Goal: Task Accomplishment & Management: Complete application form

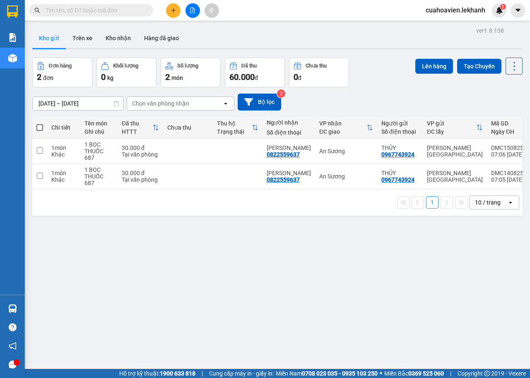
click at [107, 108] on div "ver 1.8.138 Kho gửi Trên xe Kho nhận Hàng đã giao Đơn hàng 2 đơn Khối lượng 0 k…" at bounding box center [277, 214] width 497 height 378
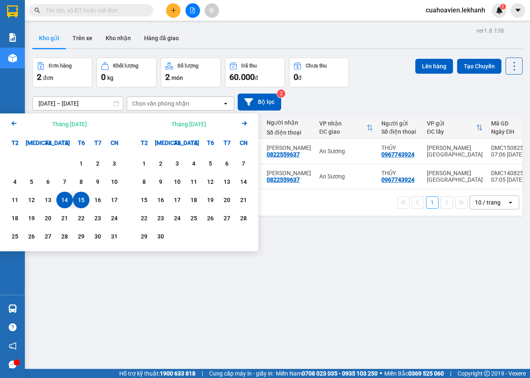
click at [83, 200] on div "15" at bounding box center [81, 200] width 12 height 10
type input "[DATE] – [DATE]"
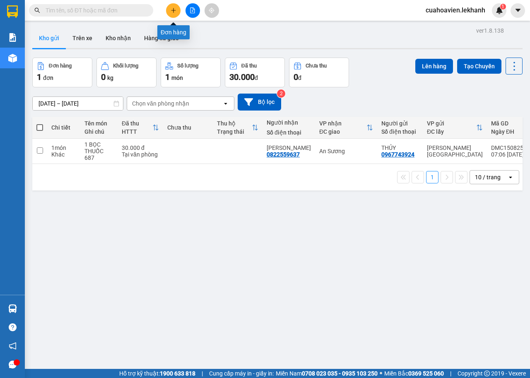
click at [173, 10] on icon "plus" at bounding box center [173, 10] width 5 height 0
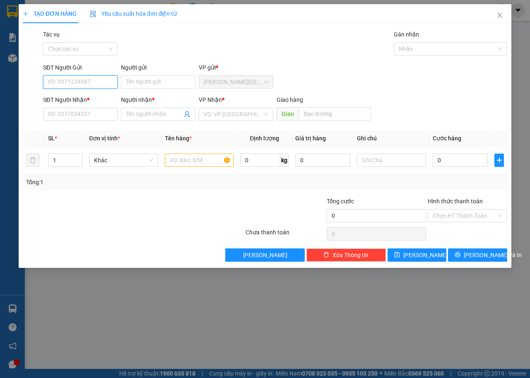
click at [85, 82] on input "SĐT Người Gửi" at bounding box center [80, 81] width 75 height 13
type input "0"
click at [91, 97] on div "0399649712 - LANH" at bounding box center [80, 98] width 65 height 9
type input "0399649712"
type input "LANH"
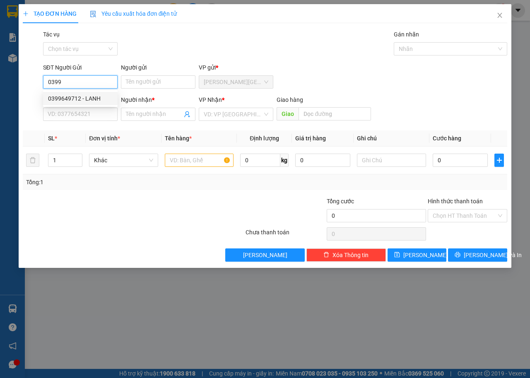
type input "0963226952"
type input "THÁNH MỸ"
type input "30.000"
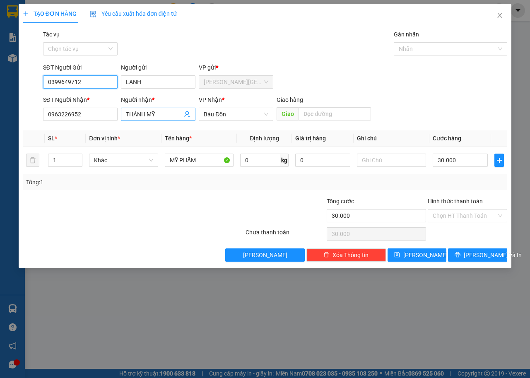
type input "0399649712"
drag, startPoint x: 166, startPoint y: 113, endPoint x: 0, endPoint y: 135, distance: 168.0
click at [0, 135] on div "TẠO ĐƠN HÀNG Yêu cầu xuất hóa đơn điện tử Transit Pickup Surcharge Ids Transit …" at bounding box center [265, 189] width 530 height 378
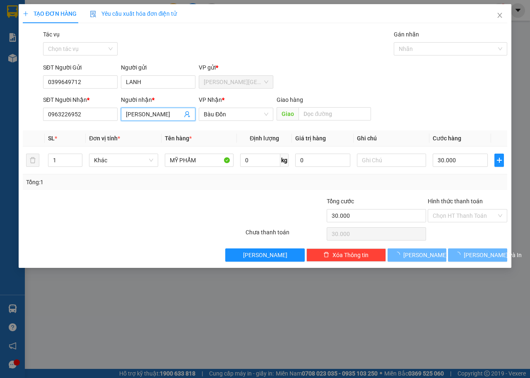
type input "HUỲNH TIỀN"
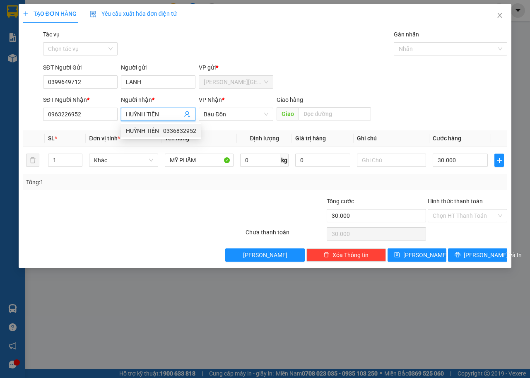
click at [140, 126] on div "HUỲNH TIỀN - 0336832952" at bounding box center [161, 130] width 70 height 9
type input "0336832952"
click at [248, 109] on span "Bàu Đồn" at bounding box center [236, 114] width 65 height 12
type input "HUỲNH TIỀN"
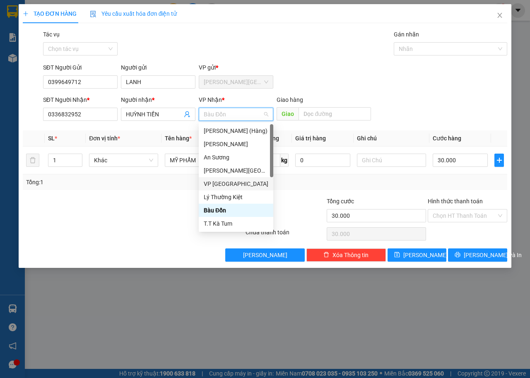
click at [227, 182] on div "VP [GEOGRAPHIC_DATA]" at bounding box center [236, 183] width 65 height 9
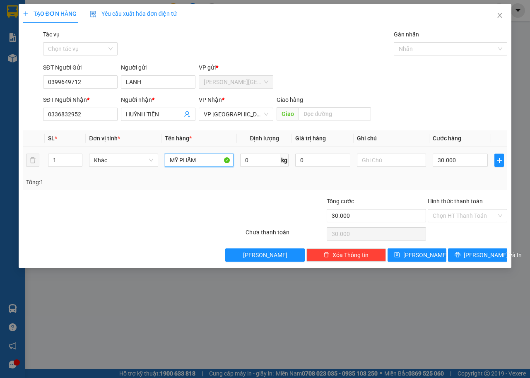
drag, startPoint x: 201, startPoint y: 157, endPoint x: 154, endPoint y: 171, distance: 49.1
click at [154, 171] on tr "1 Khác MỸ PHẨM 0 kg 0 30.000" at bounding box center [265, 161] width 484 height 28
type input "D"
type input "ĐỒ ĂN"
click at [481, 215] on input "Hình thức thanh toán" at bounding box center [465, 215] width 64 height 12
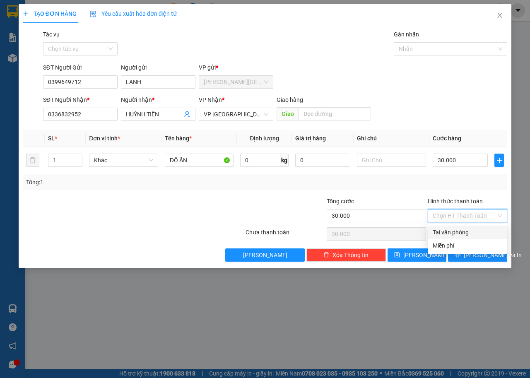
click at [469, 234] on div "Tại văn phòng" at bounding box center [468, 232] width 70 height 9
type input "0"
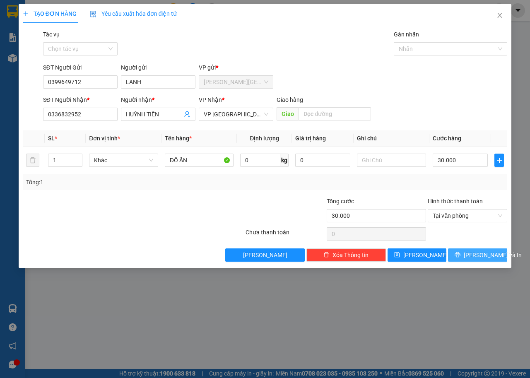
click at [486, 255] on span "[PERSON_NAME] và In" at bounding box center [493, 254] width 58 height 9
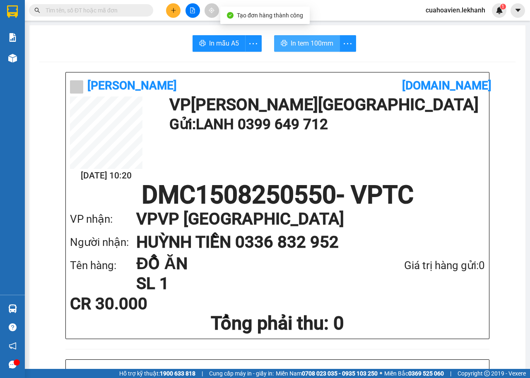
click at [291, 39] on span "In tem 100mm" at bounding box center [312, 43] width 43 height 10
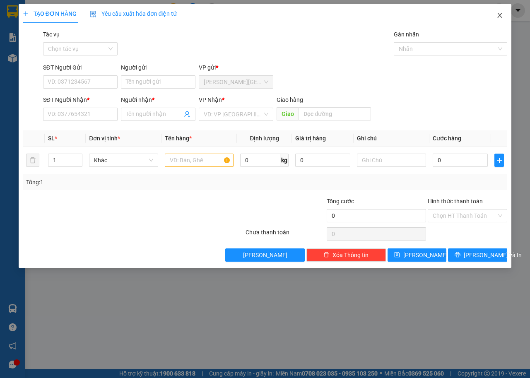
click at [499, 14] on span "Close" at bounding box center [499, 15] width 23 height 23
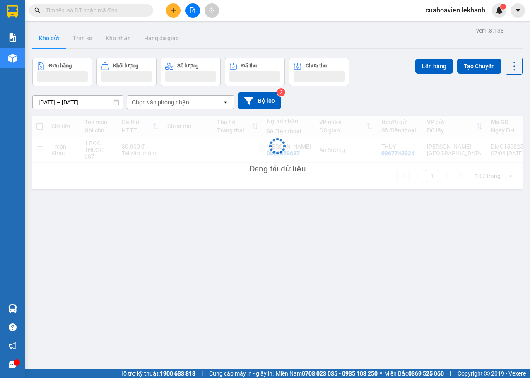
click at [500, 18] on div "Kết quả tìm kiếm ( 0 ) Bộ lọc No Data cuahoavien.lekhanh 1" at bounding box center [265, 10] width 530 height 21
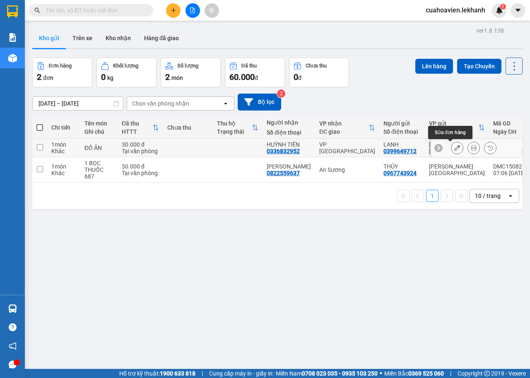
click at [454, 145] on icon at bounding box center [457, 148] width 6 height 6
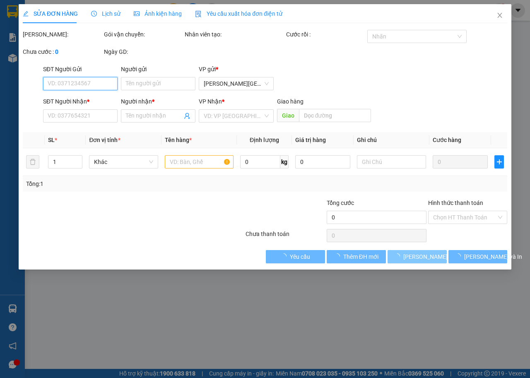
type input "0399649712"
type input "LANH"
type input "0336832952"
type input "HUỲNH TIỀN"
type input "30.000"
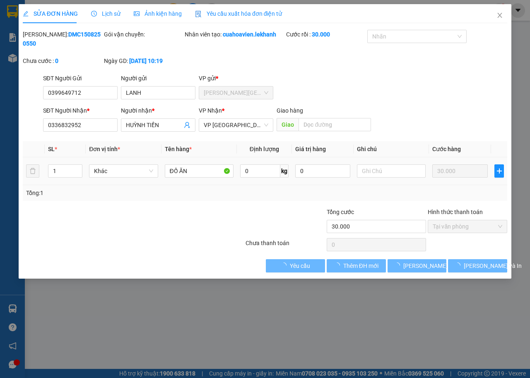
click at [383, 162] on td at bounding box center [390, 171] width 75 height 28
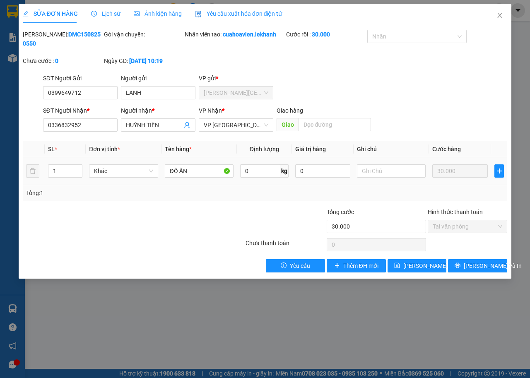
click at [404, 183] on td at bounding box center [390, 171] width 75 height 28
click at [397, 172] on input "text" at bounding box center [391, 170] width 69 height 13
type input "447"
click at [469, 265] on button "[PERSON_NAME] và In" at bounding box center [477, 265] width 59 height 13
